Goal: Transaction & Acquisition: Obtain resource

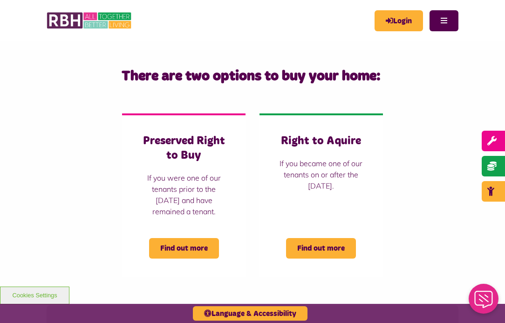
scroll to position [182, 0]
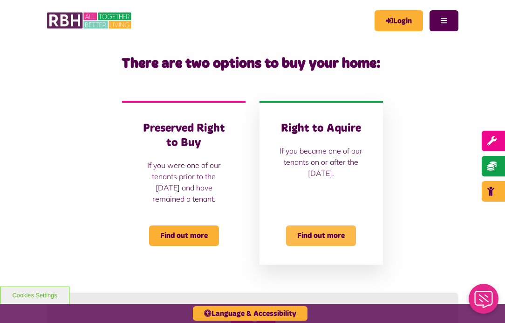
click at [337, 236] on span "Find out more" at bounding box center [321, 235] width 70 height 21
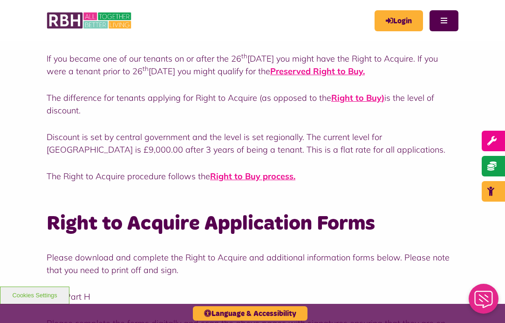
scroll to position [134, 0]
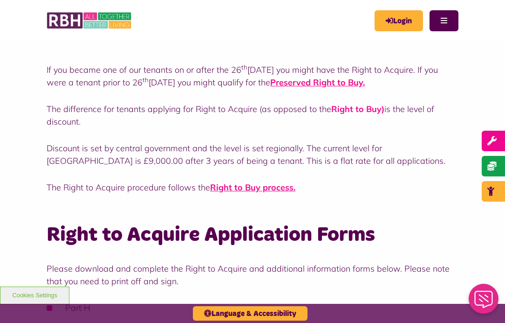
click at [351, 111] on strong "Right to Buy" at bounding box center [356, 108] width 50 height 11
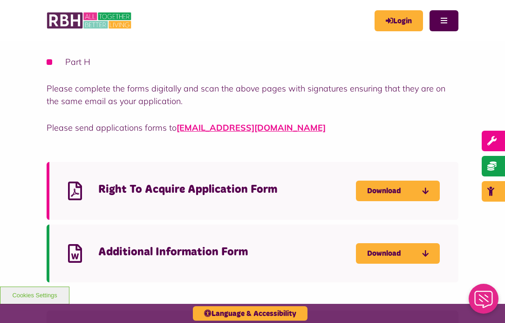
scroll to position [384, 0]
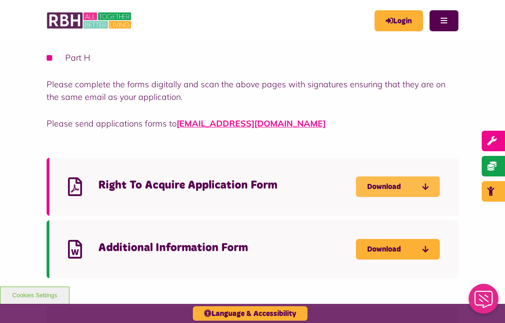
click at [380, 189] on link "Download" at bounding box center [398, 186] width 84 height 21
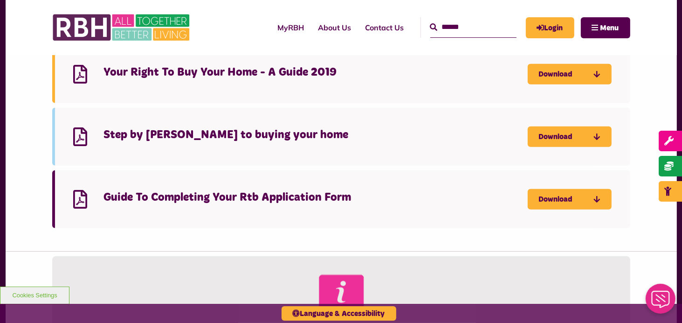
scroll to position [1041, 0]
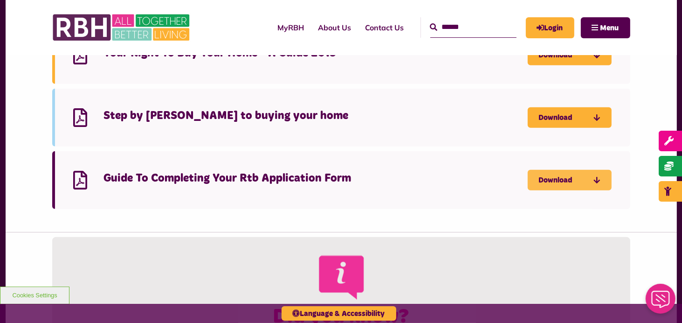
click at [559, 177] on link "Download" at bounding box center [570, 180] width 84 height 21
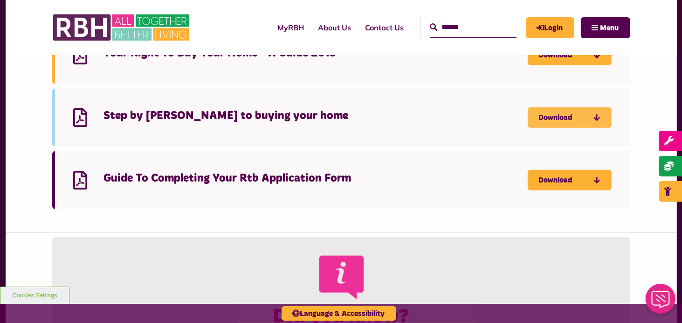
click at [553, 116] on link "Download" at bounding box center [570, 117] width 84 height 21
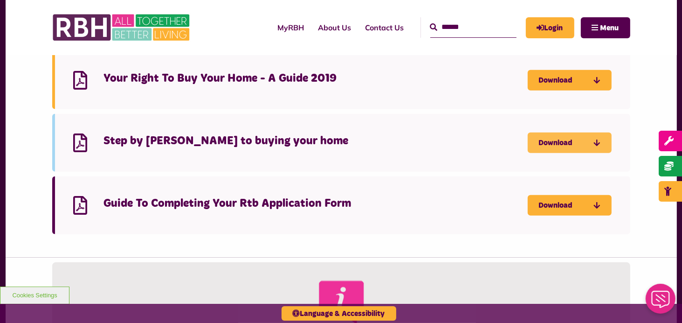
scroll to position [978, 0]
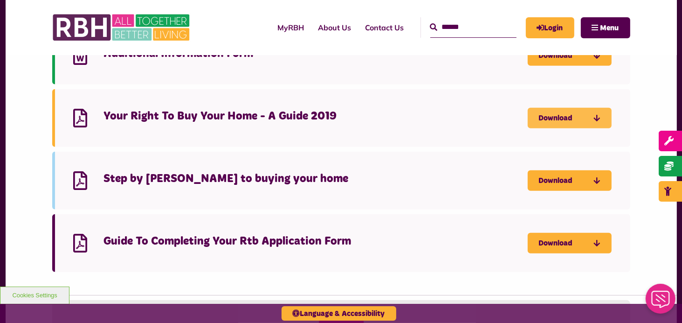
click at [569, 115] on link "Download" at bounding box center [570, 118] width 84 height 21
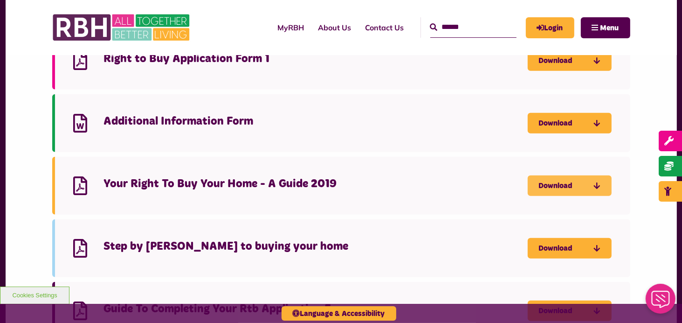
scroll to position [892, 0]
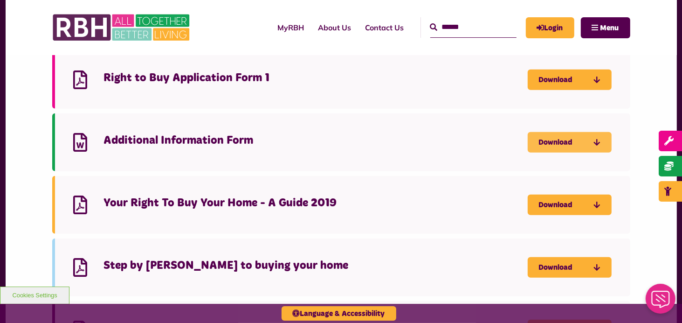
click at [559, 139] on link "Download" at bounding box center [570, 142] width 84 height 21
click at [543, 142] on link "Download" at bounding box center [570, 142] width 84 height 21
